Goal: Find specific page/section

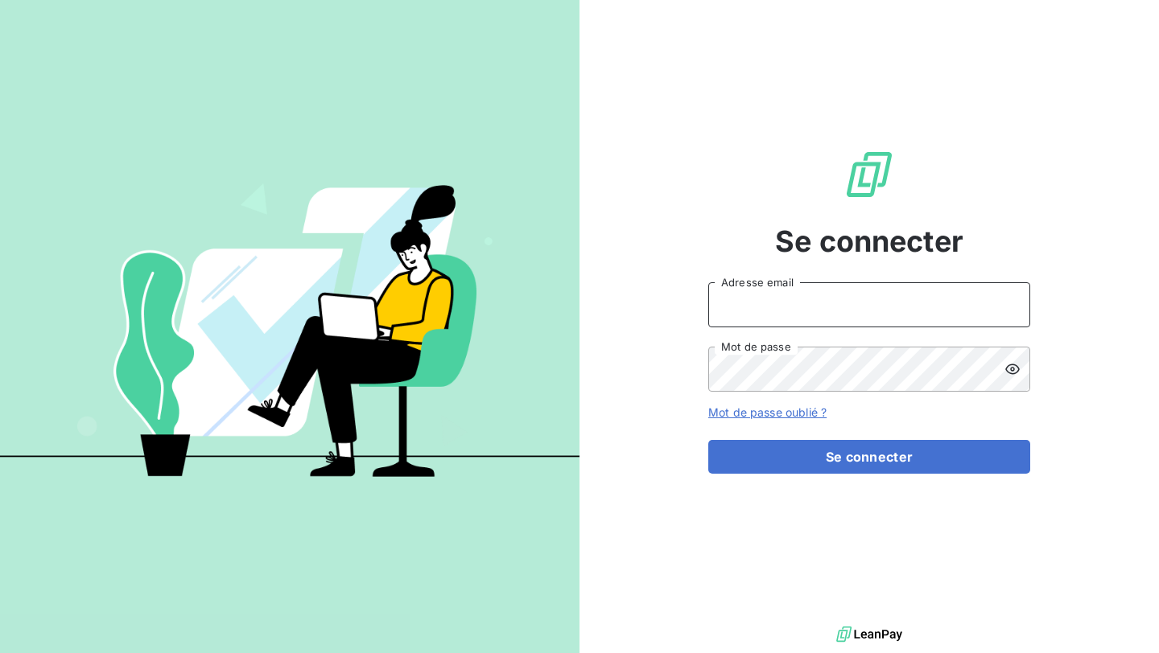
click at [800, 312] on input "Adresse email" at bounding box center [869, 304] width 322 height 45
type input "camille.i@lbf.beer"
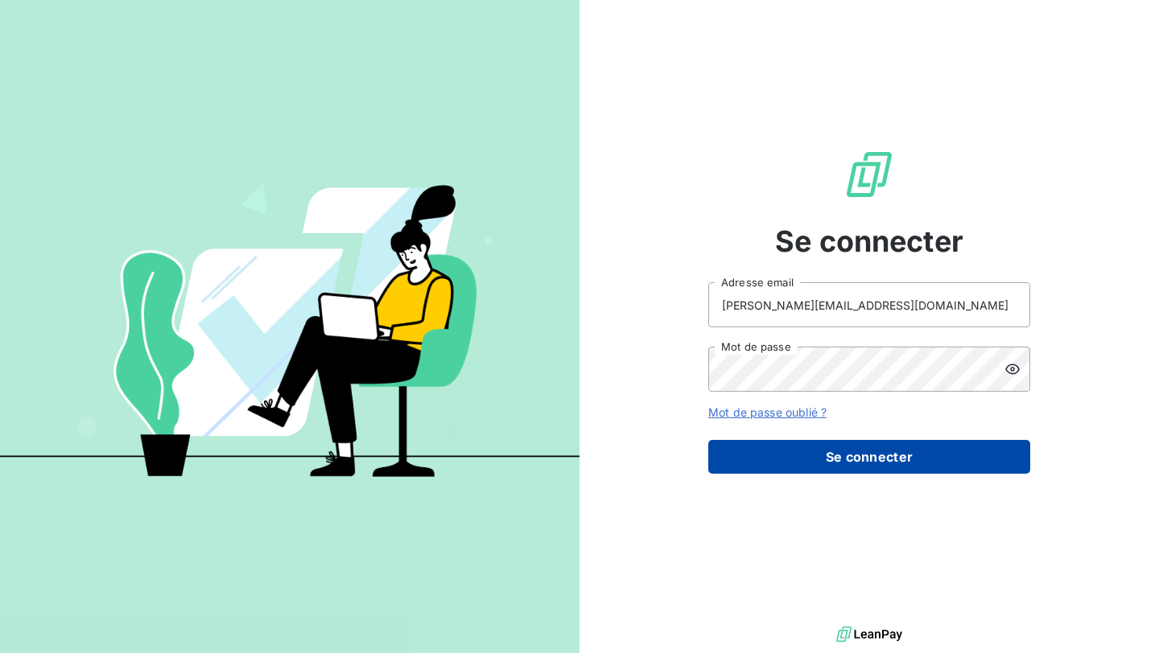
click at [852, 448] on button "Se connecter" at bounding box center [869, 457] width 322 height 34
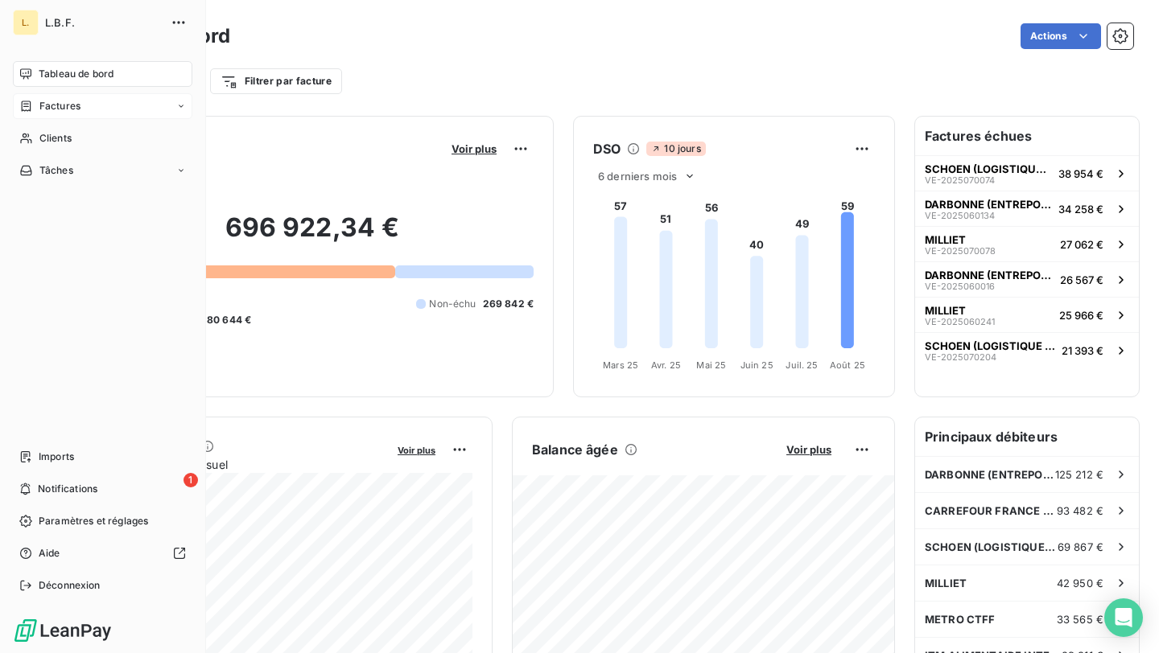
click at [40, 114] on div "Factures" at bounding box center [102, 106] width 179 height 26
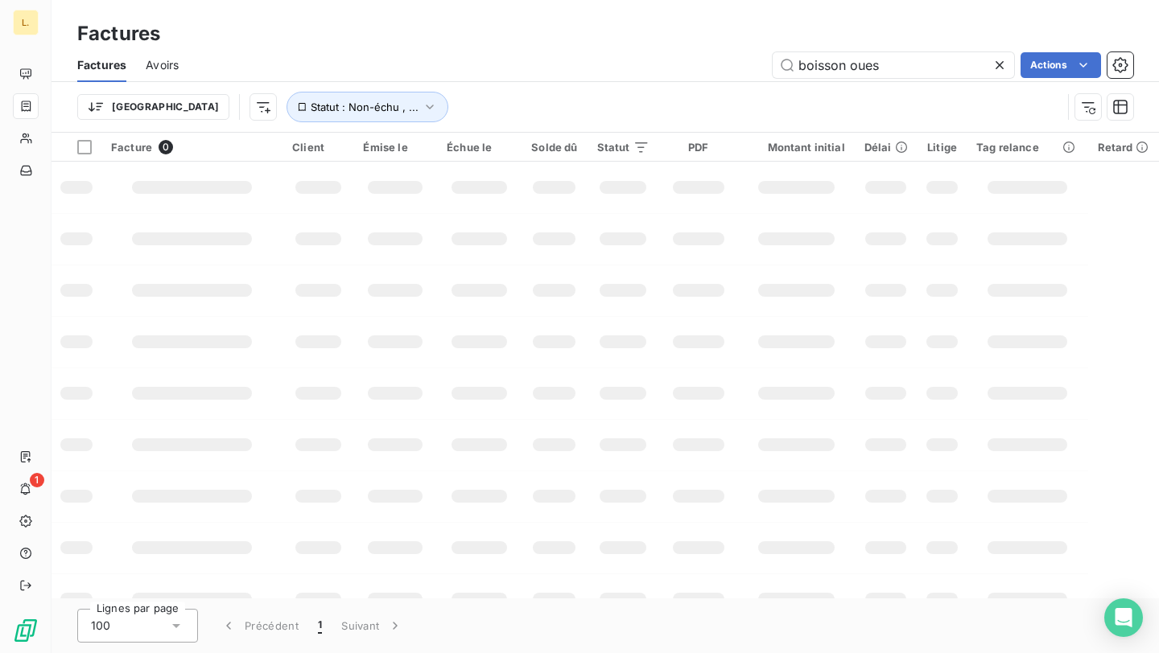
drag, startPoint x: 907, startPoint y: 66, endPoint x: 671, endPoint y: 67, distance: 235.8
click at [672, 67] on div "boisson oues Actions" at bounding box center [665, 65] width 935 height 26
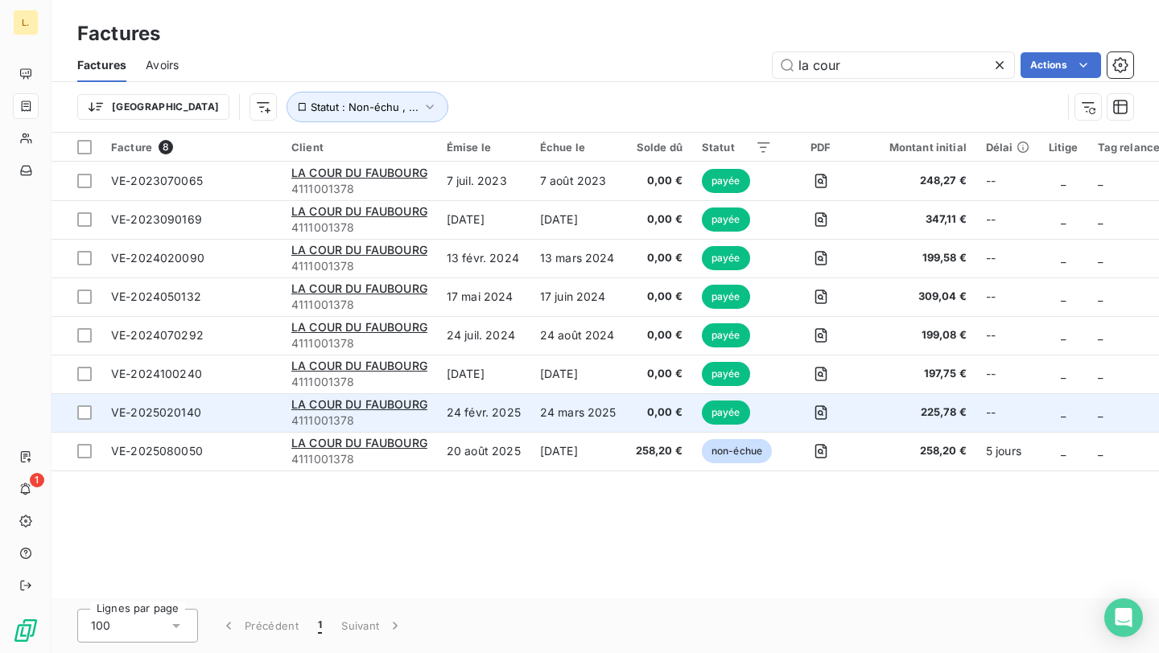
type input "la cour"
click at [540, 411] on td "24 mars 2025" at bounding box center [578, 412] width 96 height 39
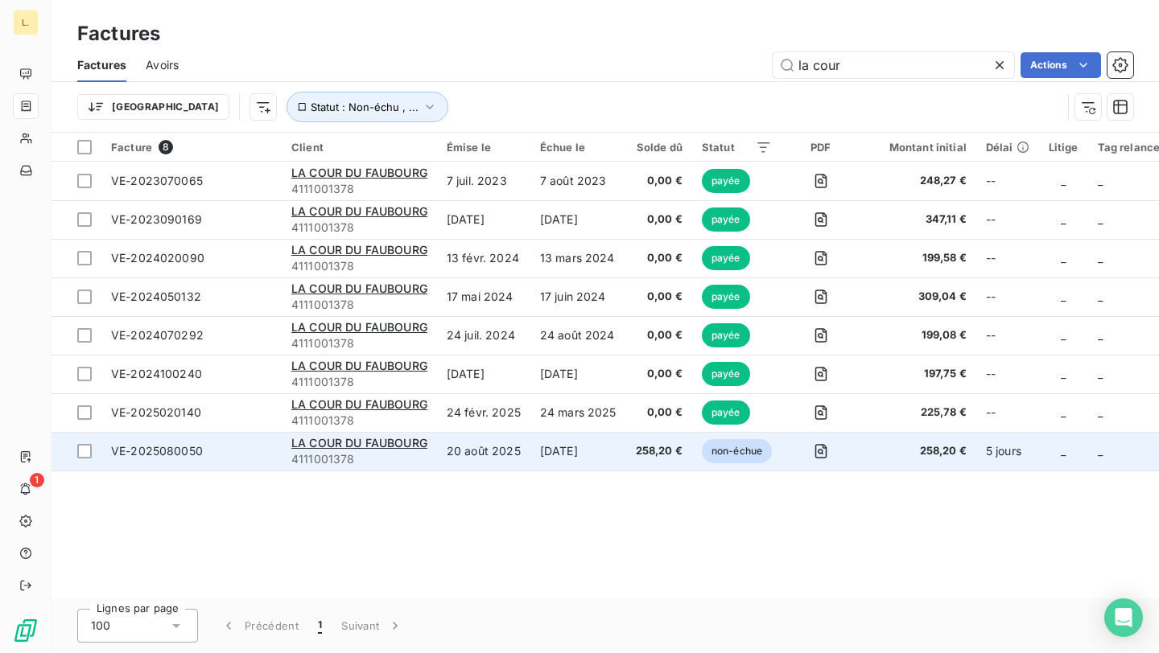
click at [628, 455] on td "258,20 €" at bounding box center [659, 451] width 66 height 39
